Goal: Go to known website: Access a specific website the user already knows

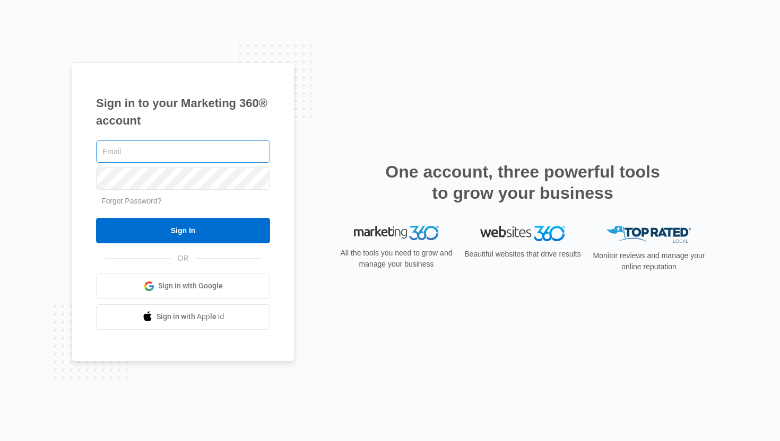
click at [157, 148] on input "text" at bounding box center [183, 152] width 174 height 22
click at [0, 441] on com-1password-button at bounding box center [0, 441] width 0 height 0
click at [208, 155] on input "text" at bounding box center [183, 152] width 174 height 22
click at [138, 147] on input "text" at bounding box center [183, 152] width 174 height 22
click at [0, 441] on com-1password-button at bounding box center [0, 441] width 0 height 0
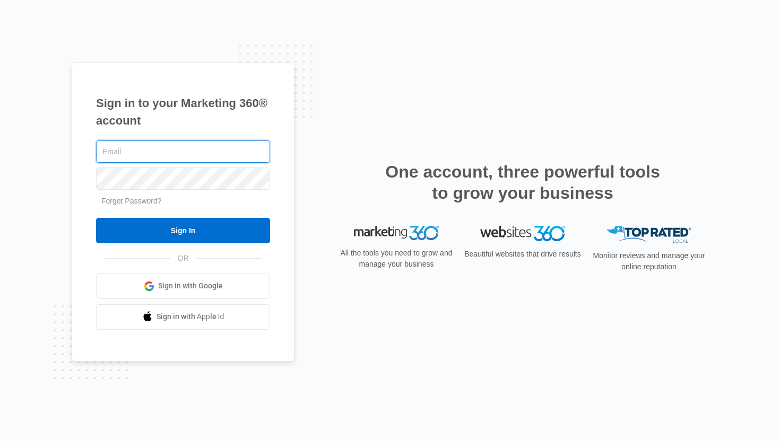
type input "[PERSON_NAME][EMAIL_ADDRESS][DOMAIN_NAME]"
click at [0, 441] on com-1password-button at bounding box center [0, 441] width 0 height 0
type input "[PERSON_NAME][EMAIL_ADDRESS][DOMAIN_NAME]"
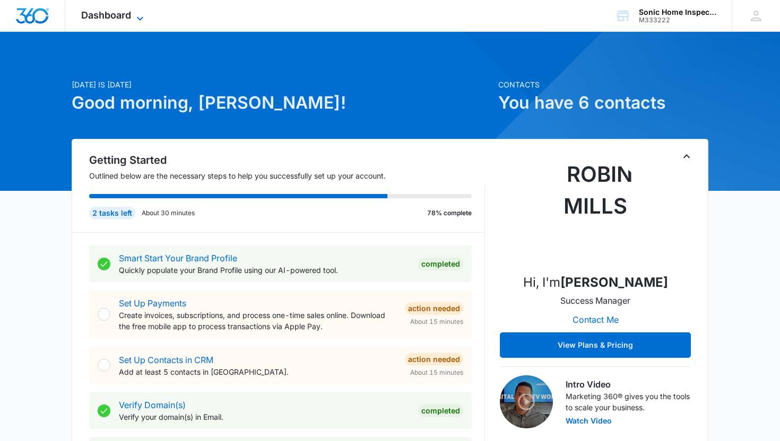
click at [134, 16] on icon at bounding box center [140, 18] width 13 height 13
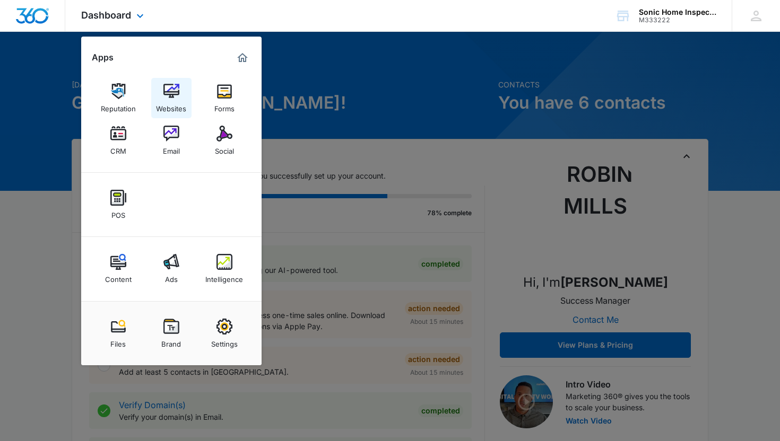
click at [168, 104] on div "Websites" at bounding box center [171, 106] width 30 height 14
